Goal: Information Seeking & Learning: Learn about a topic

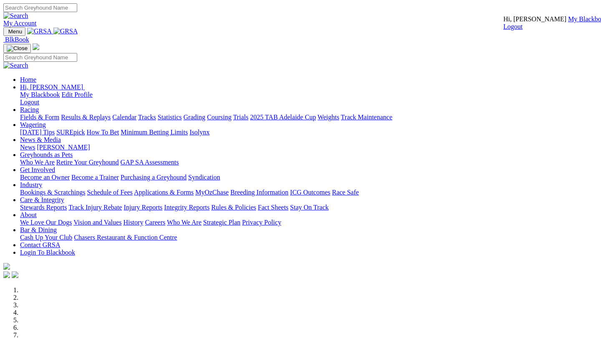
click at [568, 23] on link "My Blackbook" at bounding box center [588, 18] width 40 height 7
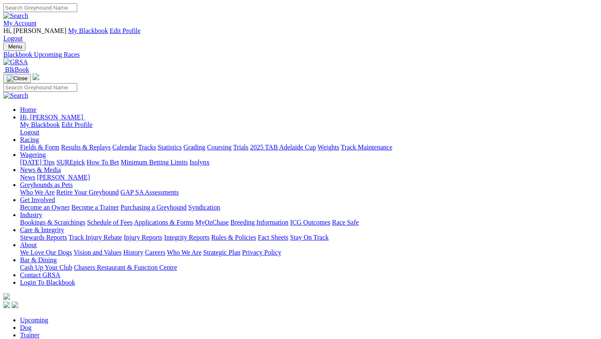
click at [37, 144] on link "Fields & Form" at bounding box center [39, 147] width 39 height 7
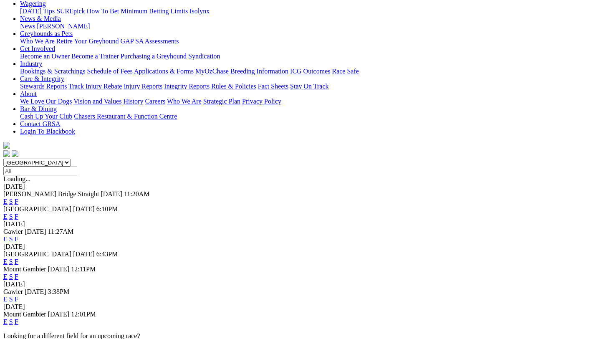
scroll to position [161, 0]
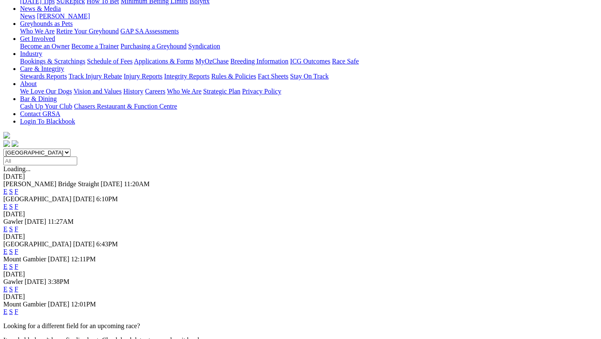
click at [18, 285] on link "F" at bounding box center [17, 288] width 4 height 7
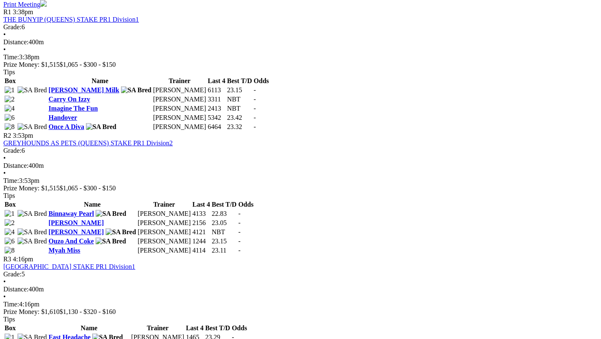
scroll to position [452, 0]
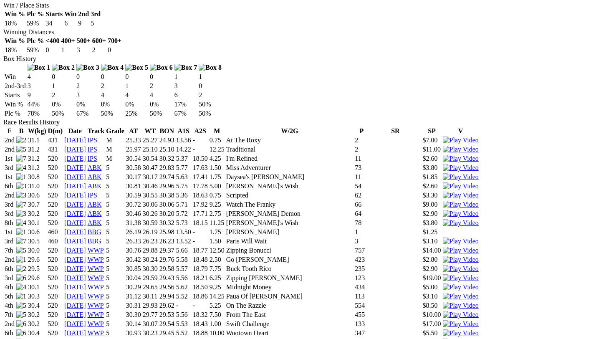
scroll to position [532, 0]
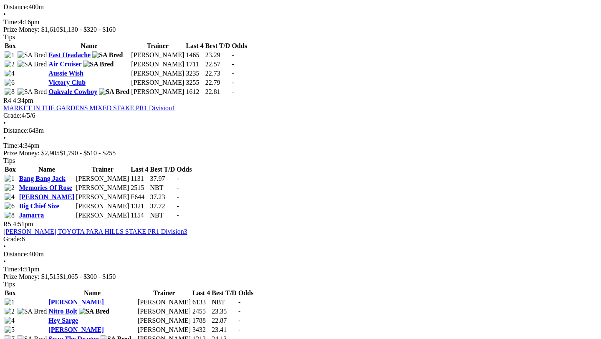
scroll to position [732, 1]
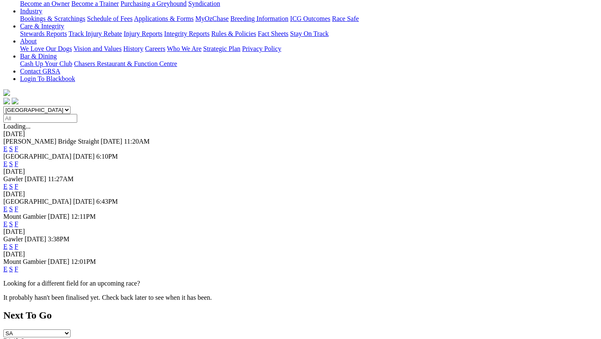
scroll to position [231, 0]
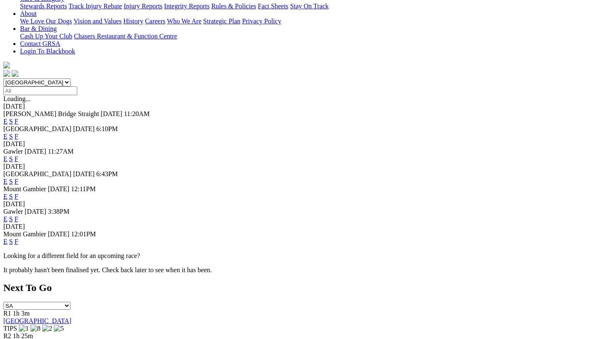
click at [18, 238] on link "F" at bounding box center [17, 241] width 4 height 7
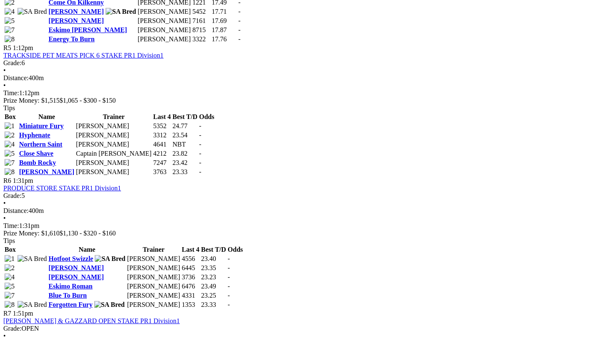
scroll to position [949, 0]
